Goal: Find specific page/section: Find specific page/section

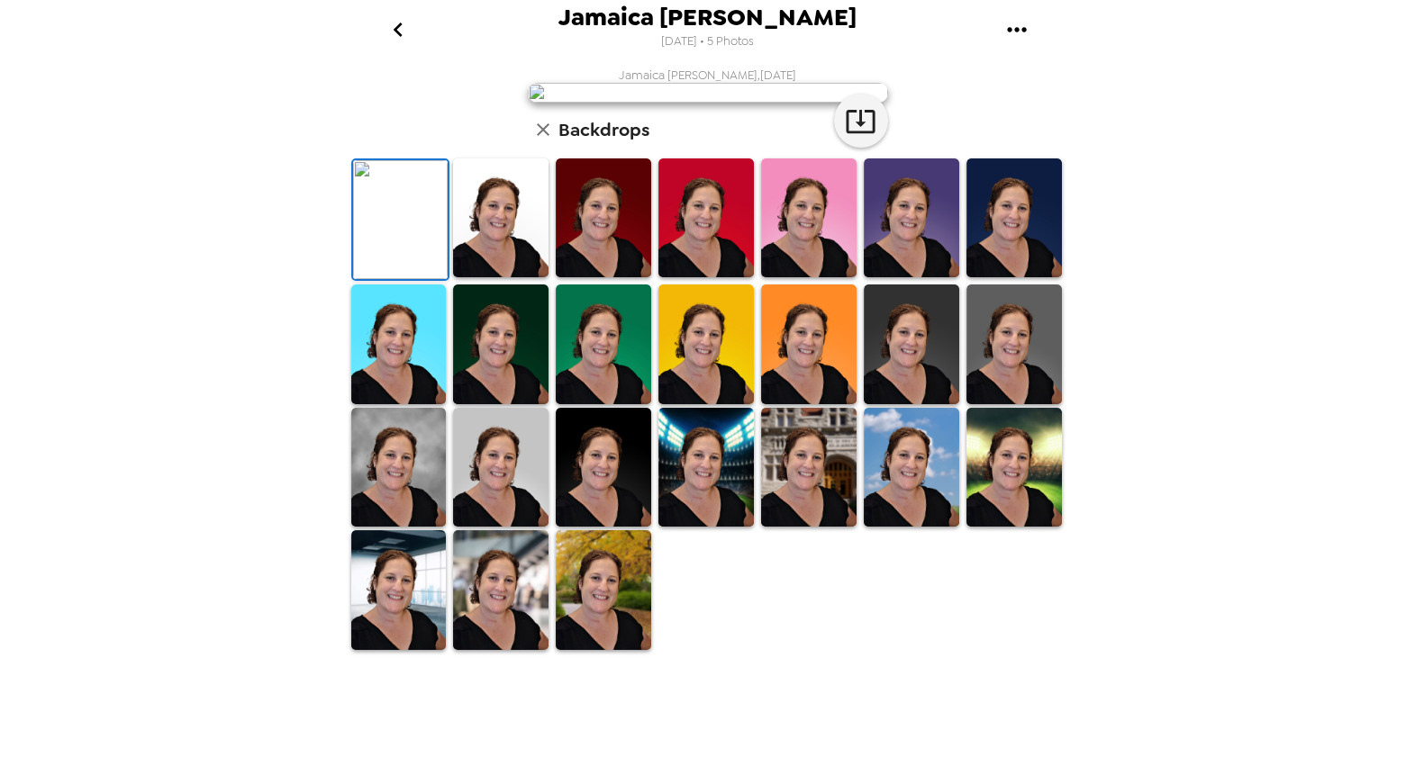
scroll to position [225, 0]
click at [400, 17] on icon "go back" at bounding box center [398, 29] width 29 height 29
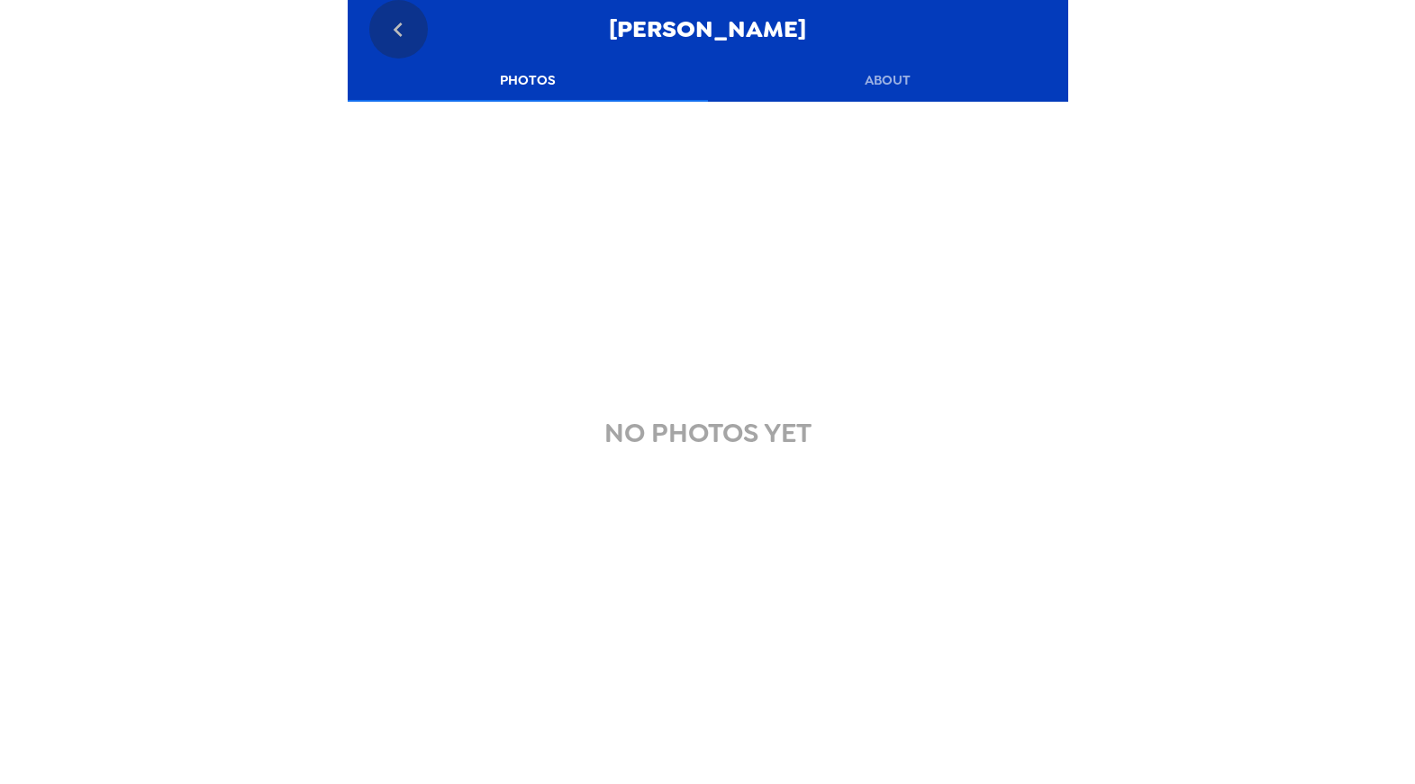
click at [400, 34] on icon "go back" at bounding box center [398, 30] width 9 height 14
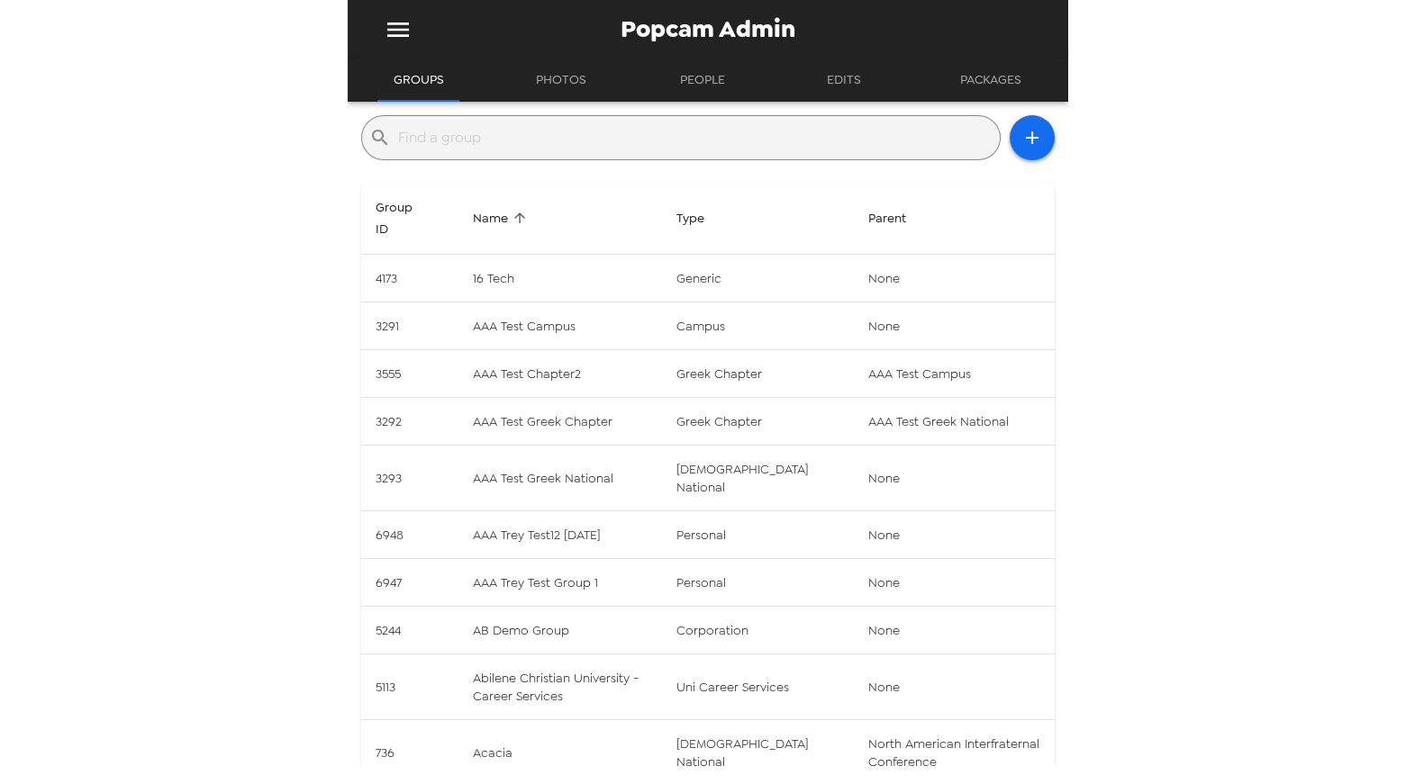
click at [467, 135] on input "text" at bounding box center [695, 137] width 594 height 29
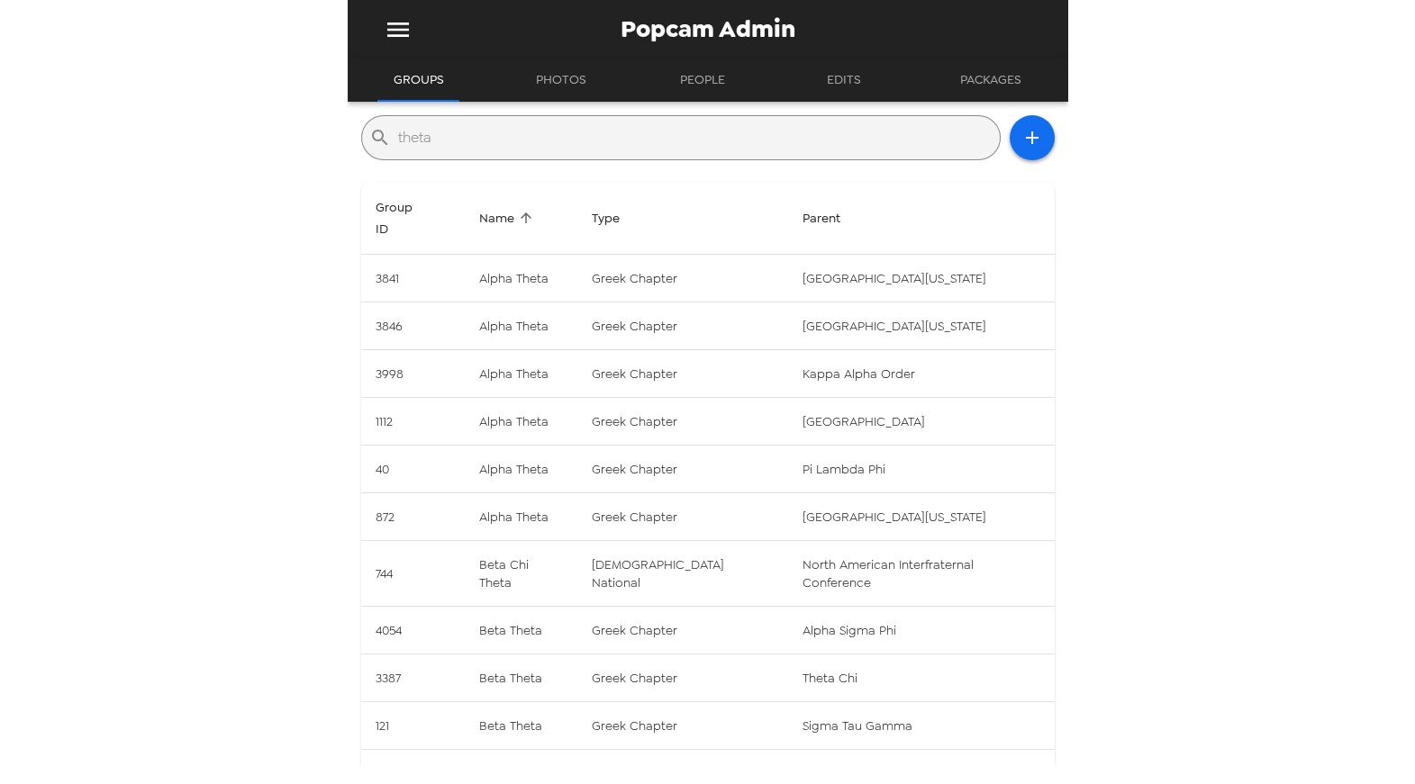
click at [489, 148] on input "theta" at bounding box center [695, 137] width 594 height 29
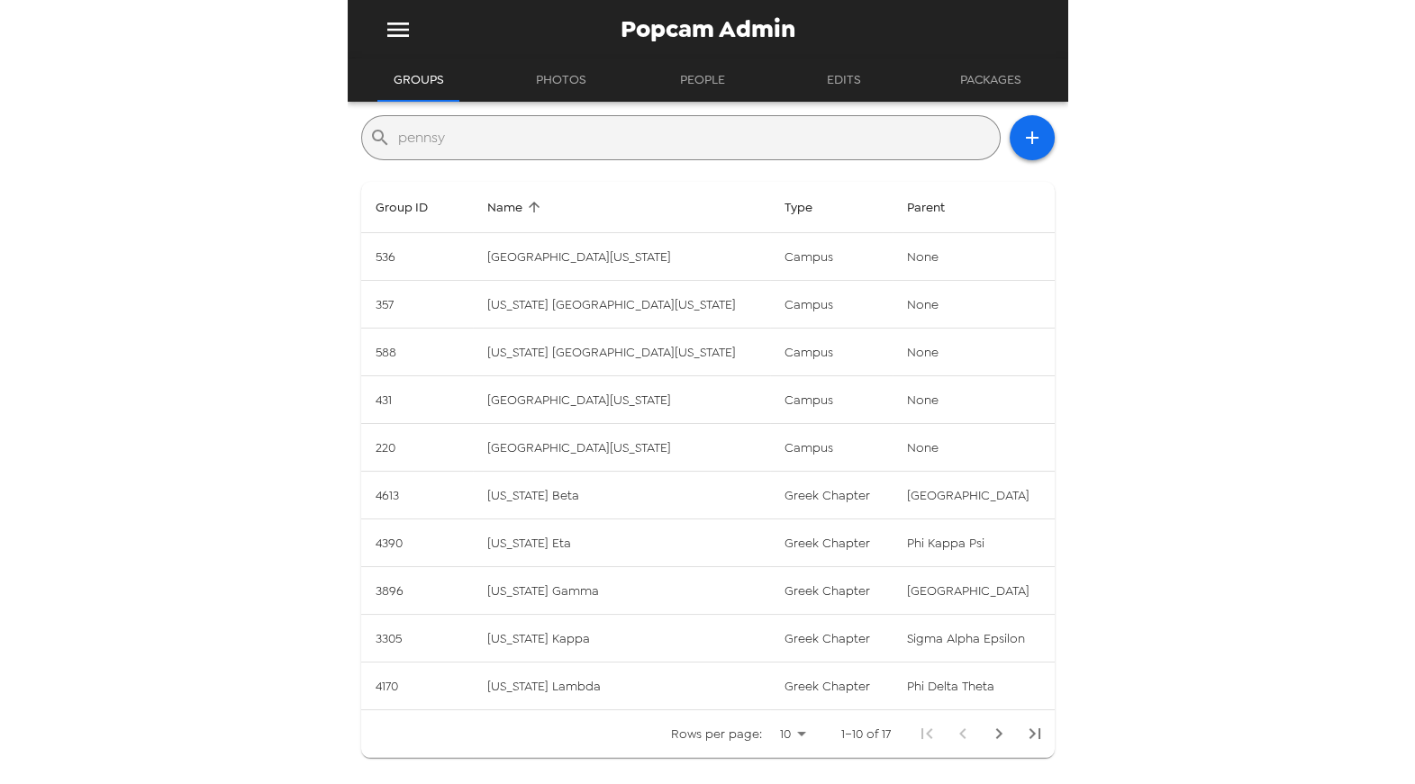
click at [466, 124] on input "pennsy" at bounding box center [695, 137] width 594 height 29
click at [997, 739] on icon "Next Page" at bounding box center [999, 734] width 22 height 22
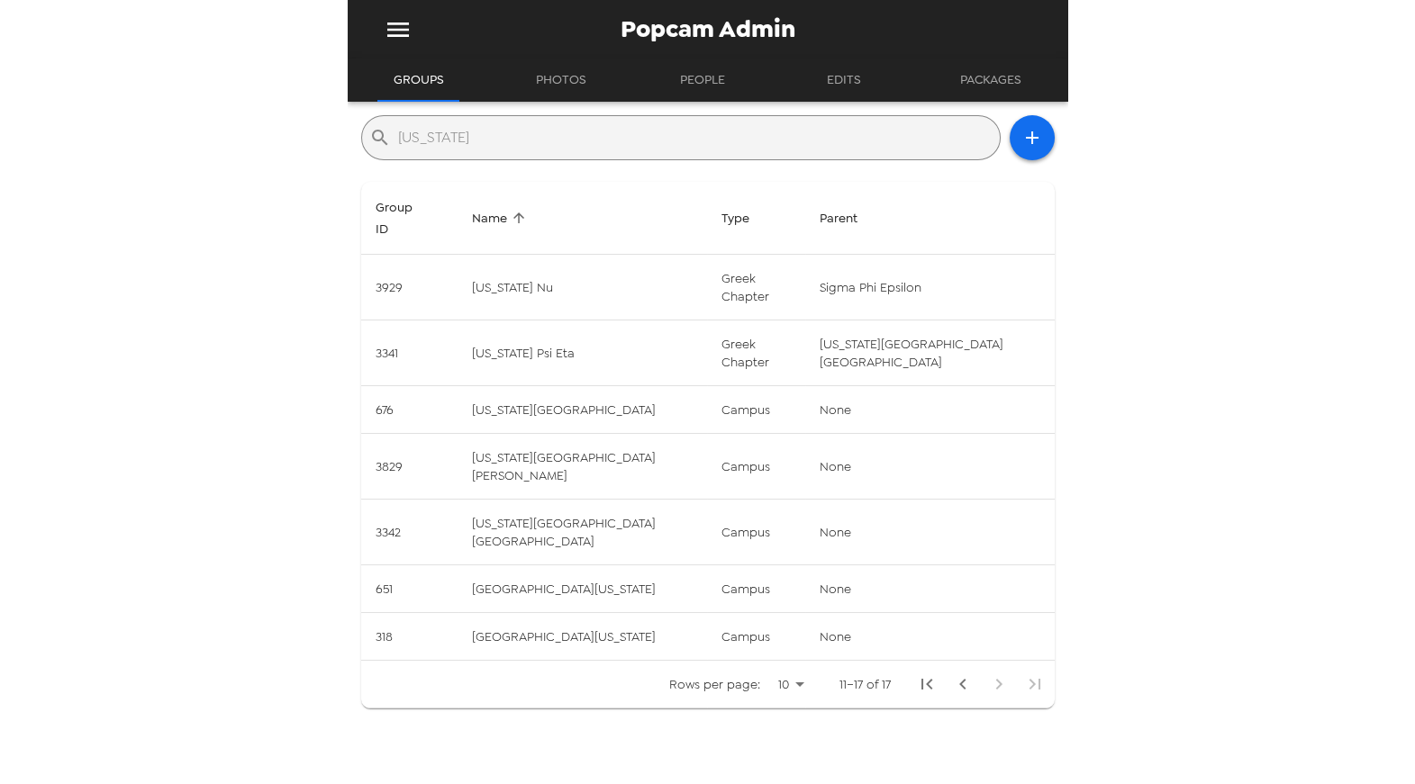
click at [449, 136] on input "pennsylvania" at bounding box center [695, 137] width 594 height 29
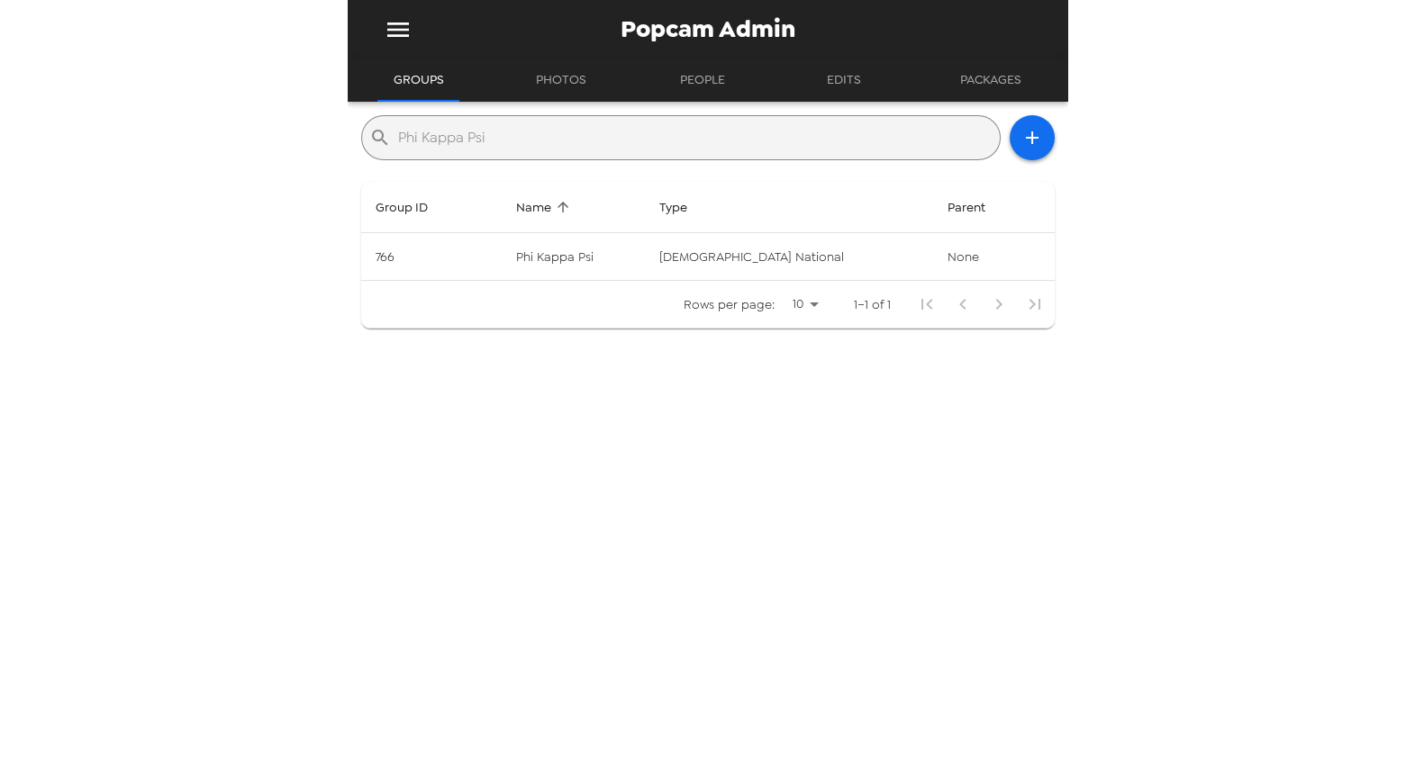
click at [523, 131] on input "Phi Kappa Psi" at bounding box center [695, 137] width 594 height 29
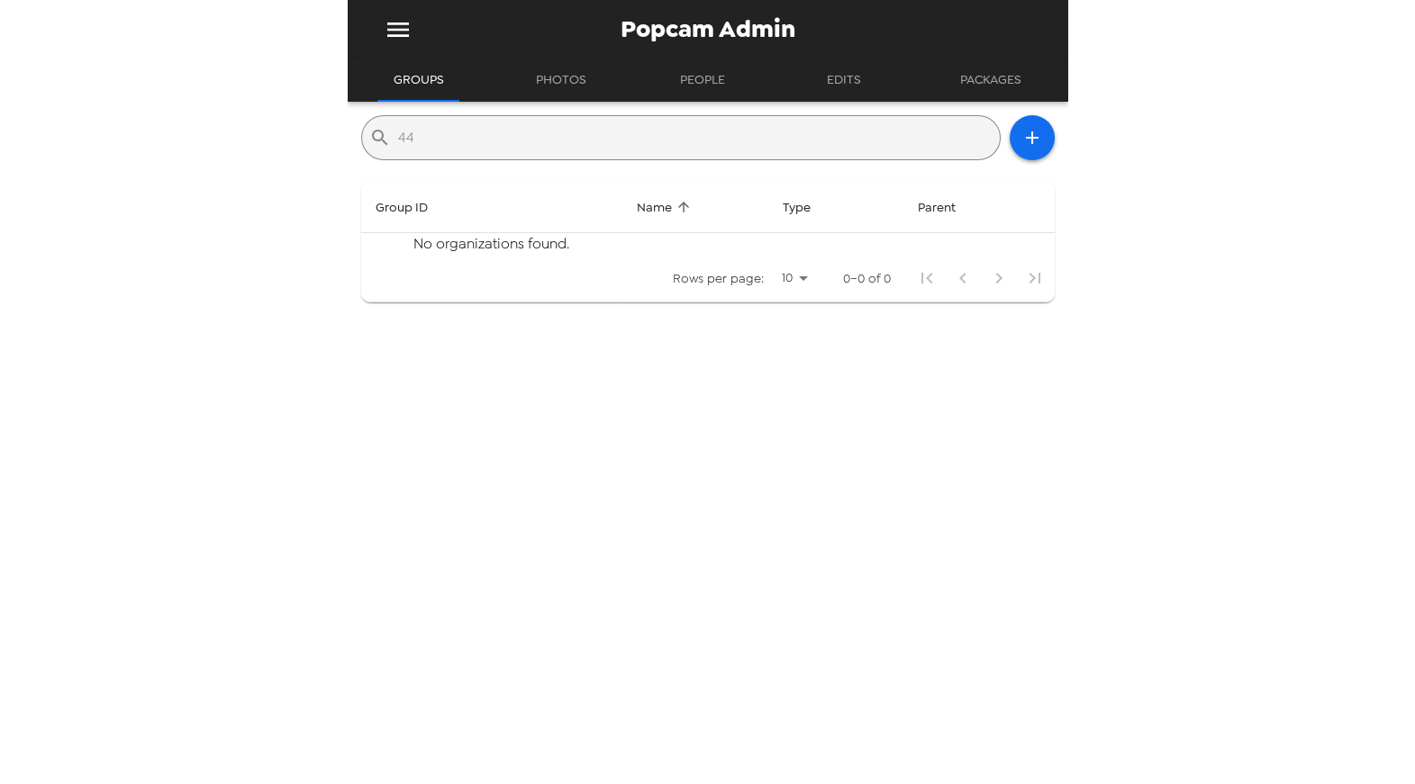
type input "4"
type input "t"
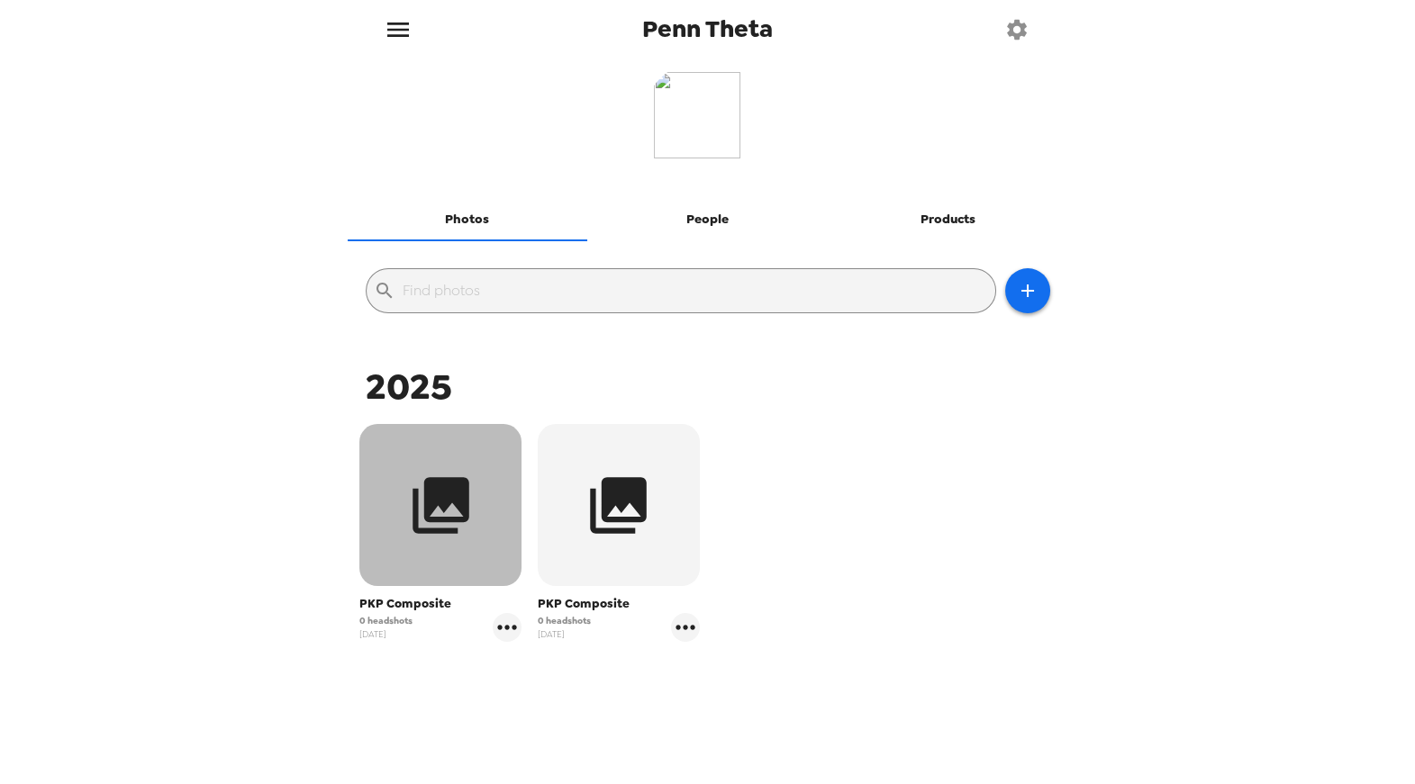
click at [442, 529] on icon "button" at bounding box center [440, 505] width 57 height 57
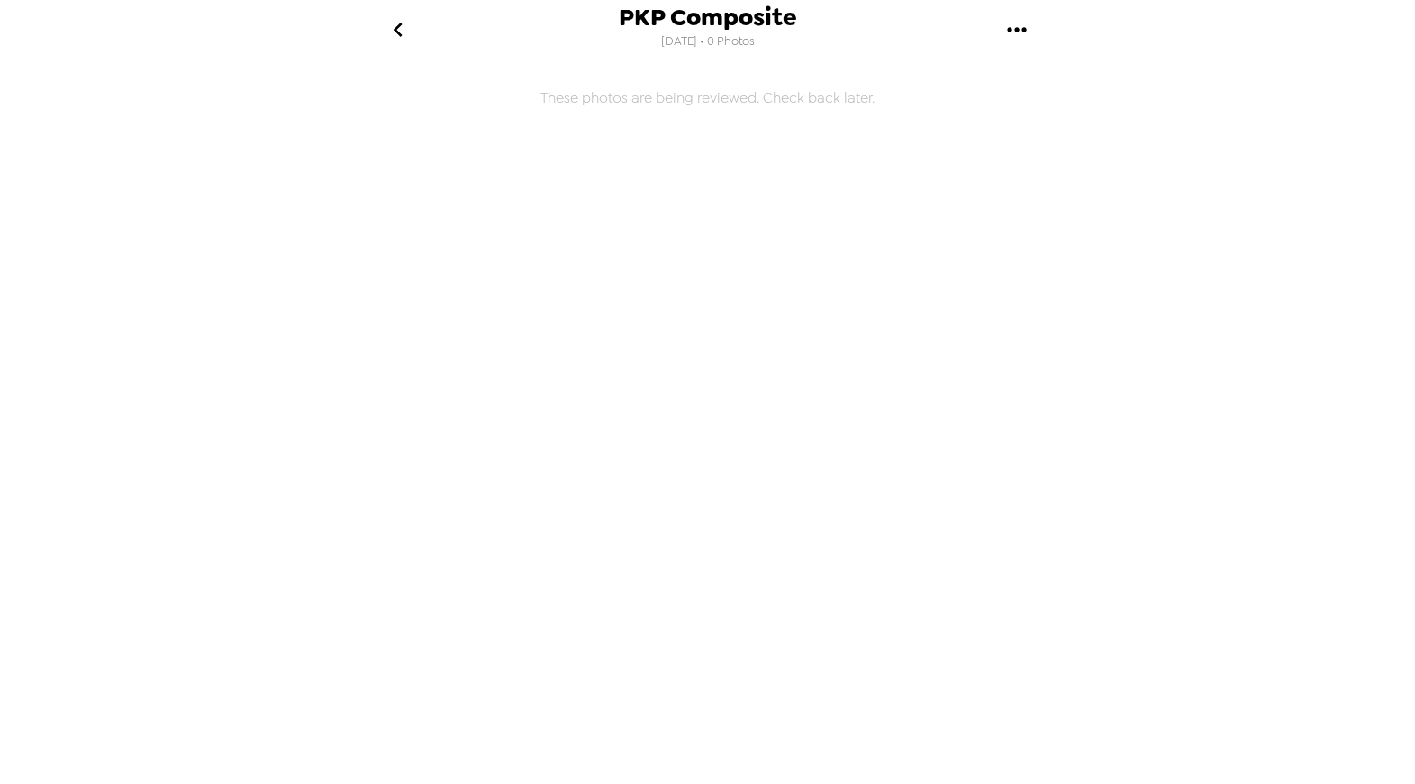
click at [402, 33] on icon "go back" at bounding box center [398, 29] width 29 height 29
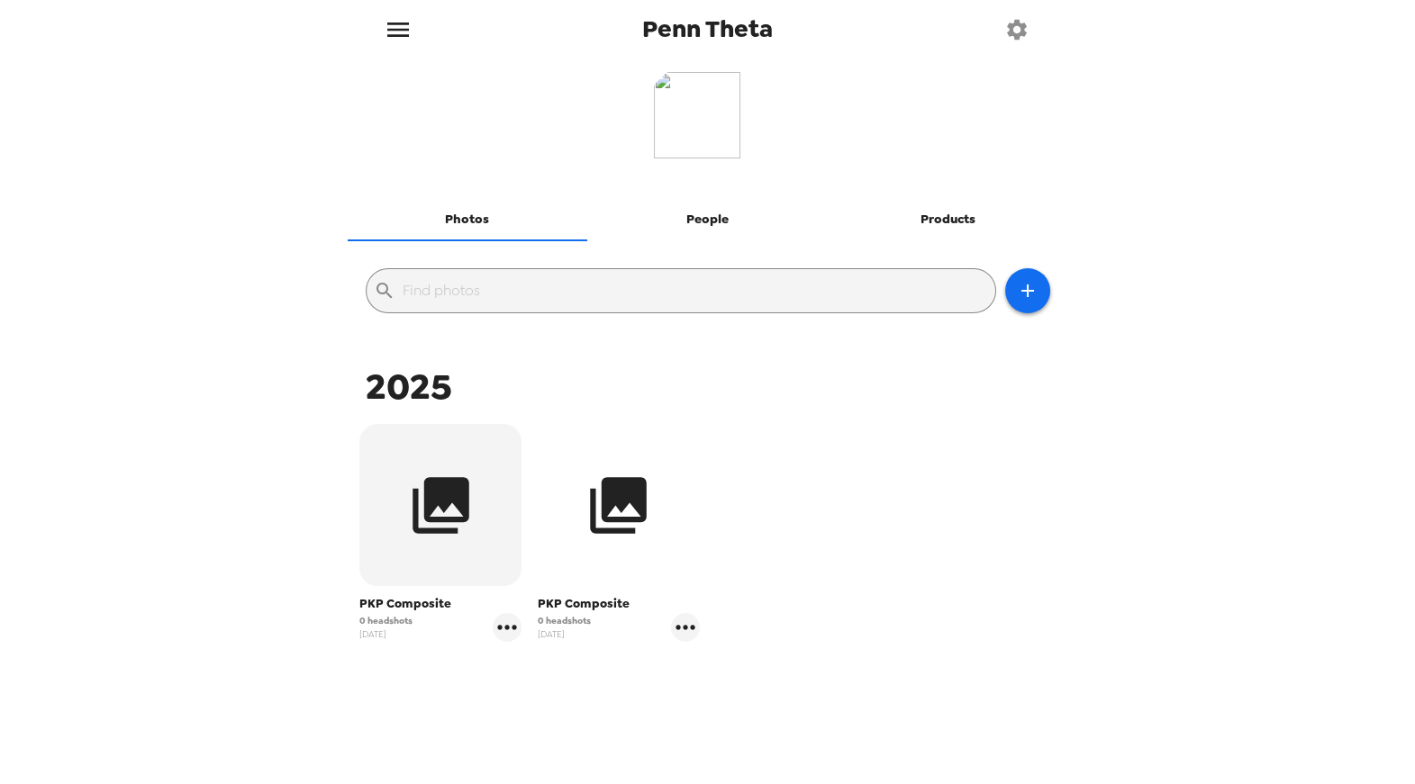
click at [625, 530] on icon "button" at bounding box center [619, 505] width 57 height 57
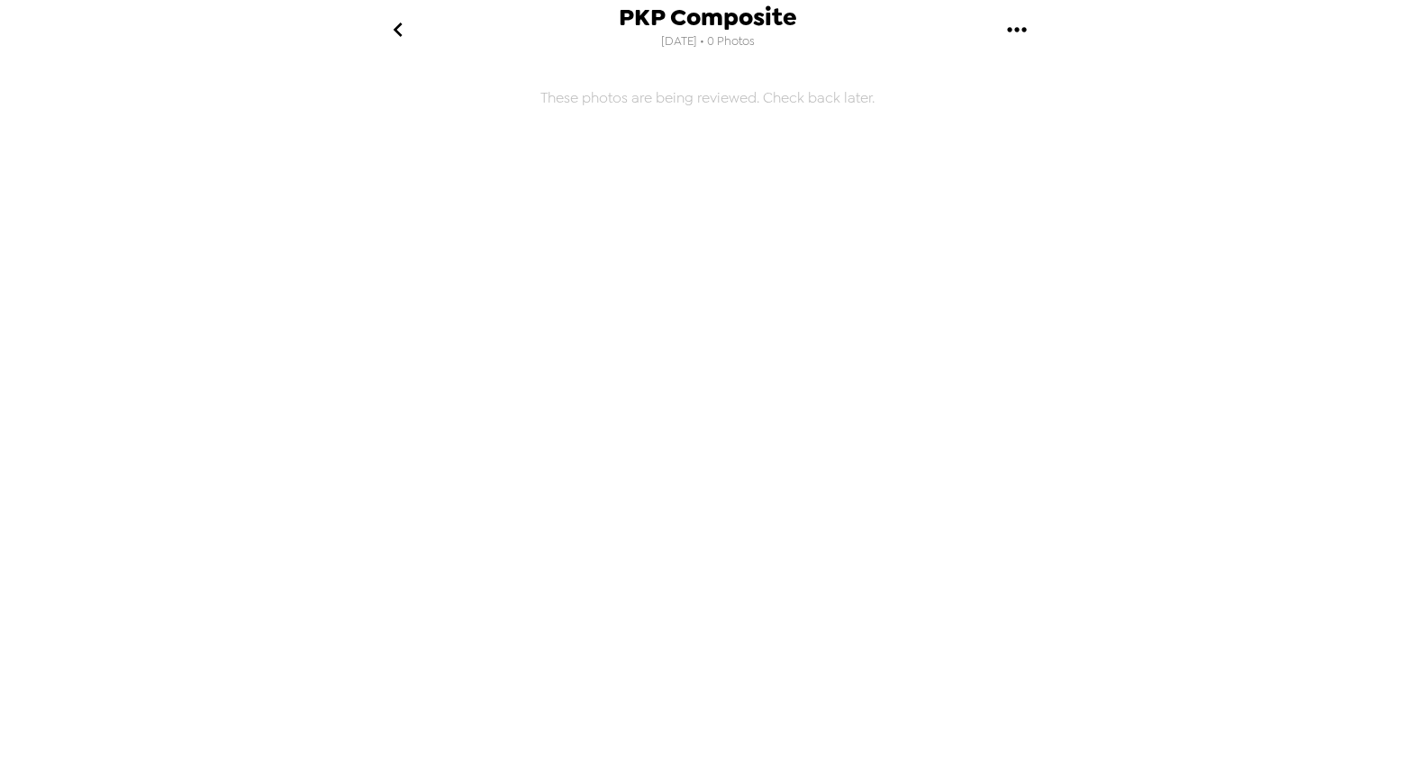
click at [403, 32] on icon "go back" at bounding box center [398, 29] width 29 height 29
